Goal: Find specific page/section: Find specific page/section

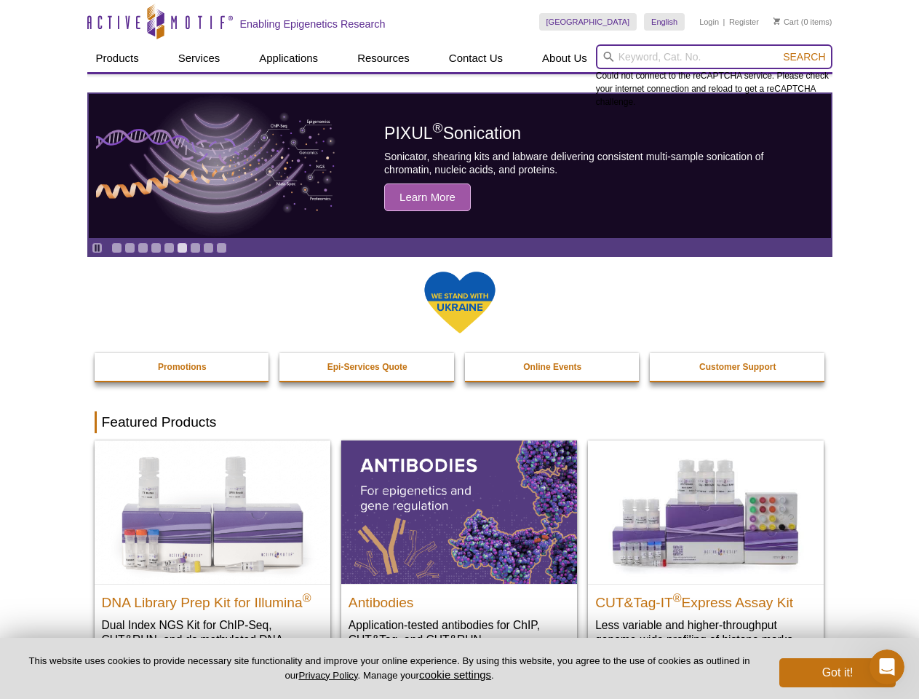
click at [714, 57] on input "search" at bounding box center [714, 56] width 237 height 25
click at [804, 57] on span "Search" at bounding box center [804, 57] width 42 height 12
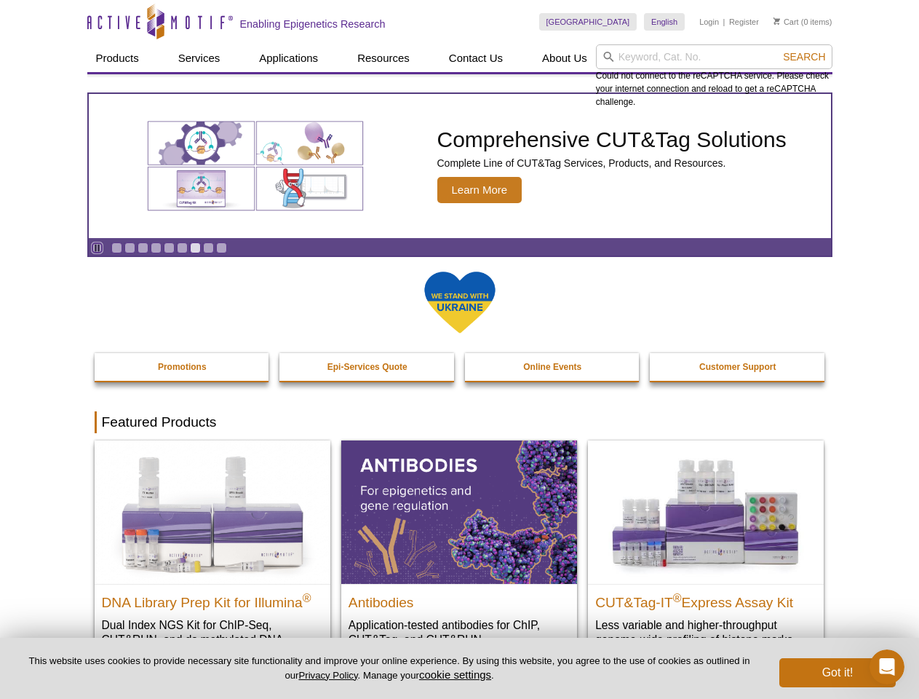
click at [97, 247] on icon "Pause" at bounding box center [96, 247] width 9 height 9
click at [116, 247] on link "Go to slide 1" at bounding box center [116, 247] width 11 height 11
click at [130, 247] on link "Go to slide 2" at bounding box center [129, 247] width 11 height 11
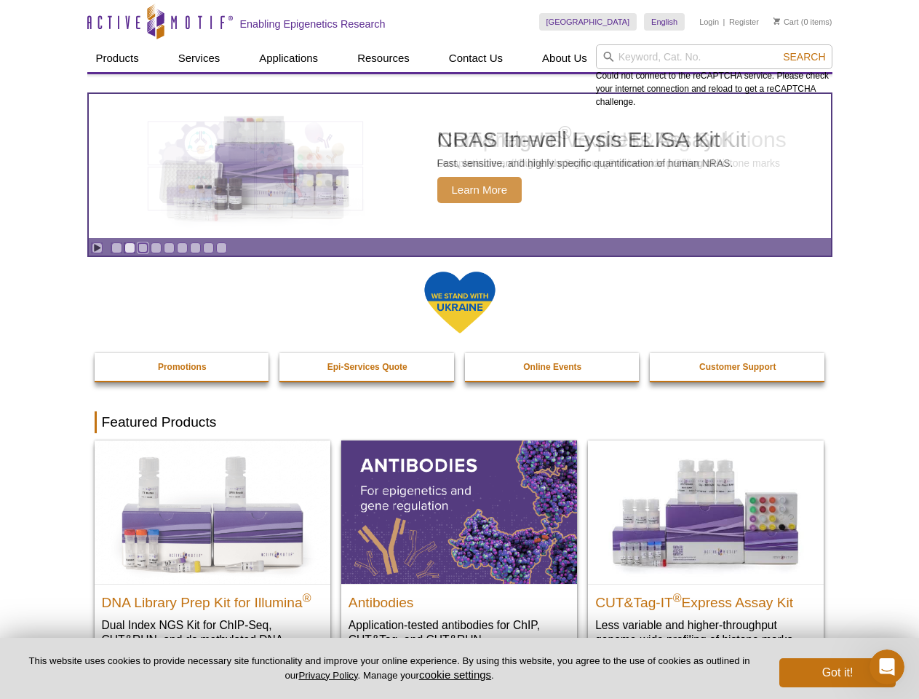
click at [143, 247] on link "Go to slide 3" at bounding box center [143, 247] width 11 height 11
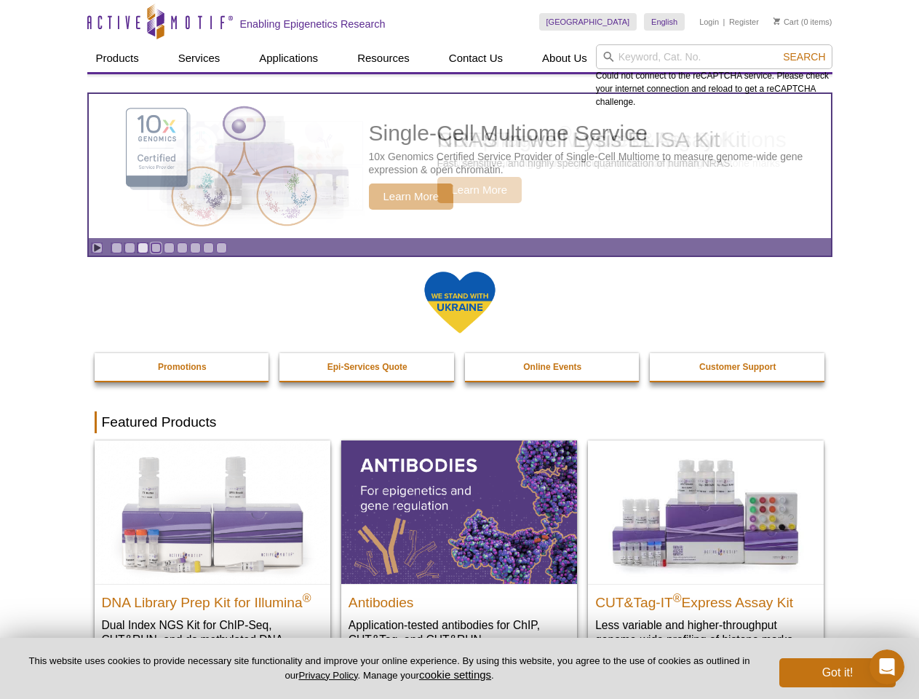
click at [156, 247] on link "Go to slide 4" at bounding box center [156, 247] width 11 height 11
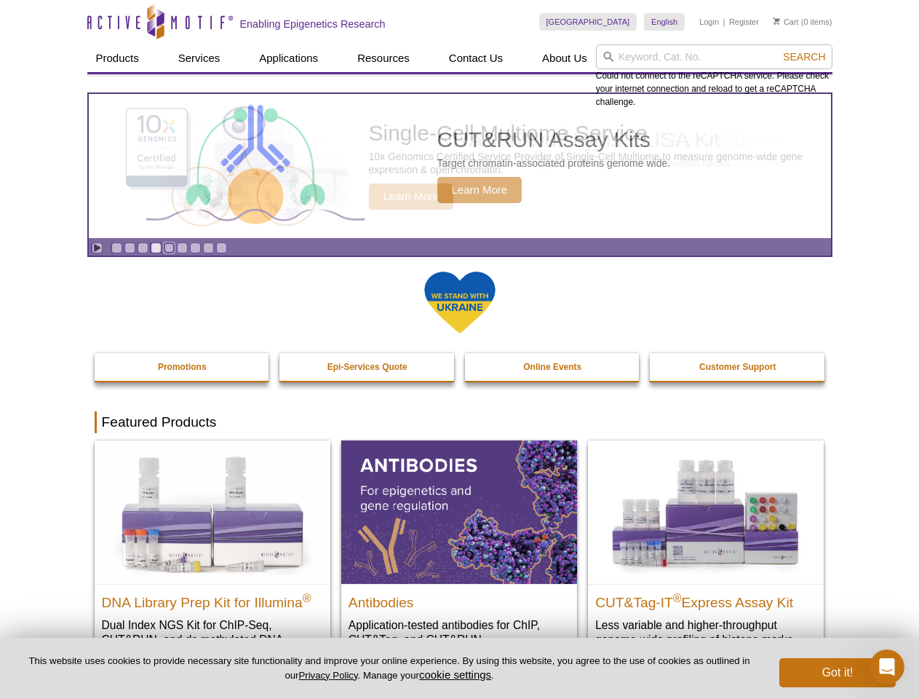
click at [169, 247] on link "Go to slide 5" at bounding box center [169, 247] width 11 height 11
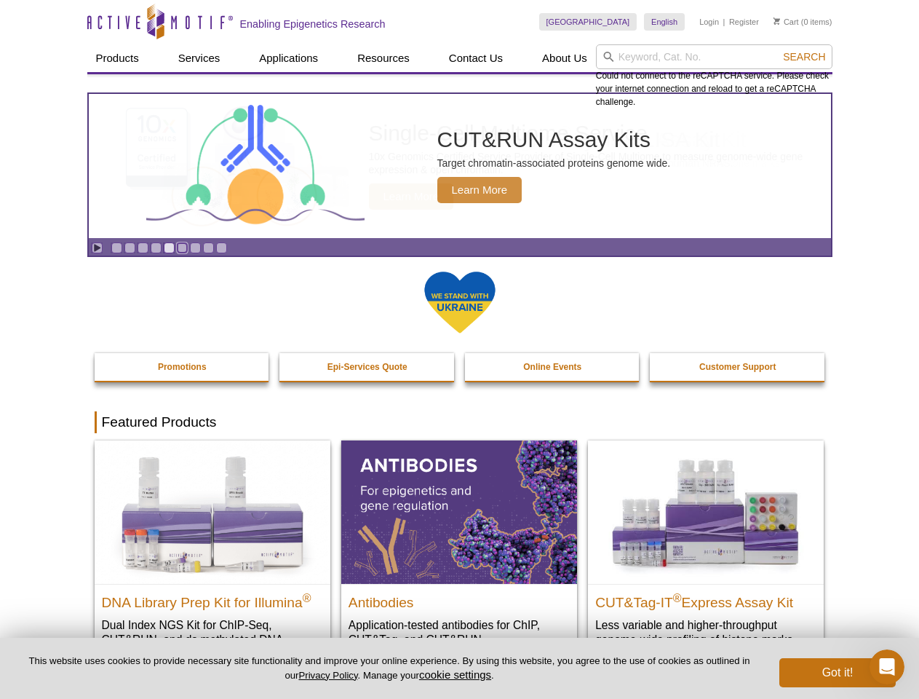
click at [182, 247] on link "Go to slide 6" at bounding box center [182, 247] width 11 height 11
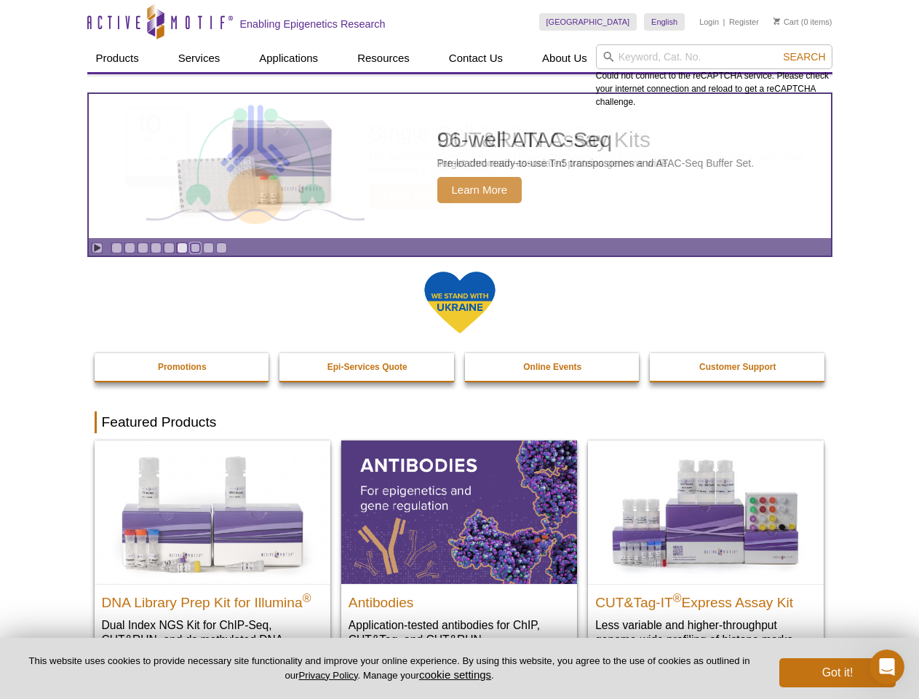
click at [195, 247] on link "Go to slide 7" at bounding box center [195, 247] width 11 height 11
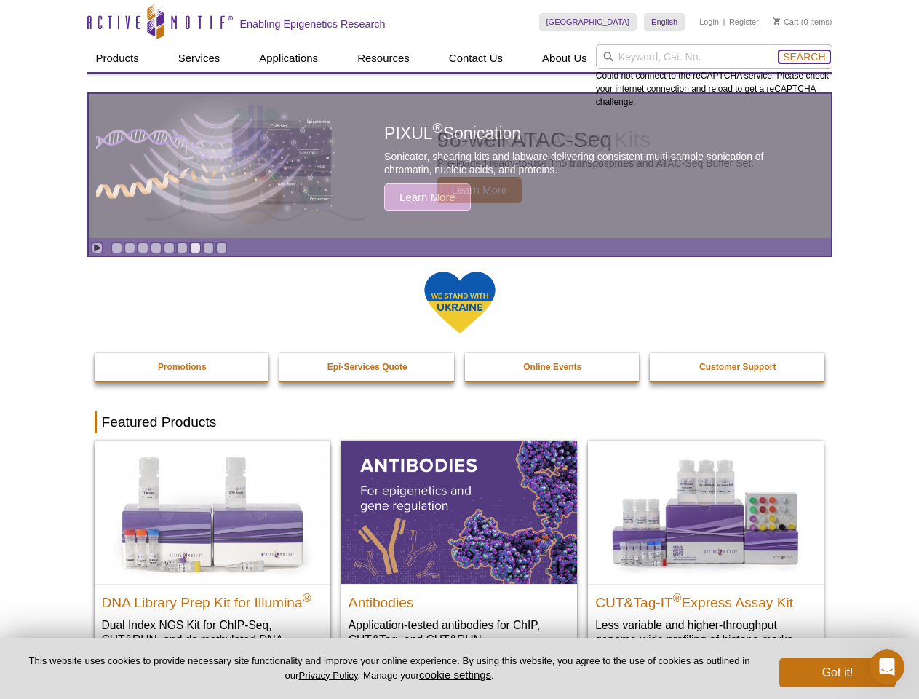
click at [804, 57] on span "Search" at bounding box center [804, 57] width 42 height 12
